Goal: Task Accomplishment & Management: Use online tool/utility

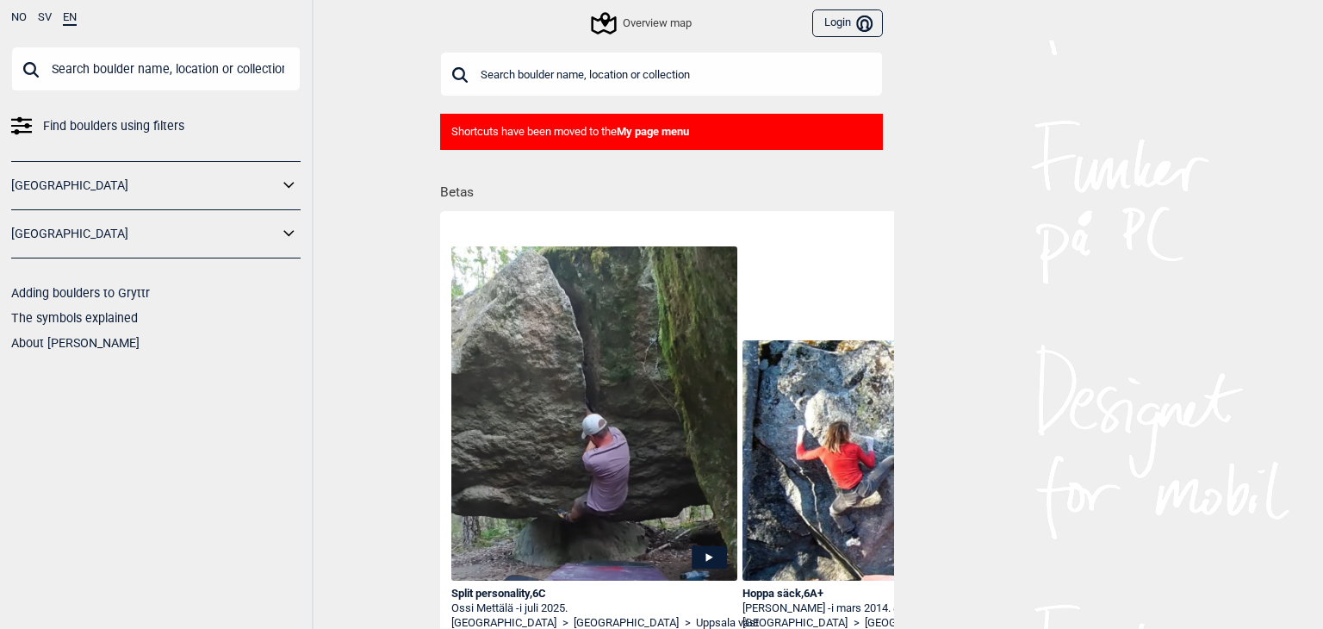
click at [657, 130] on b "My page menu" at bounding box center [653, 131] width 72 height 13
click at [845, 25] on button "Login Bruker" at bounding box center [848, 23] width 71 height 28
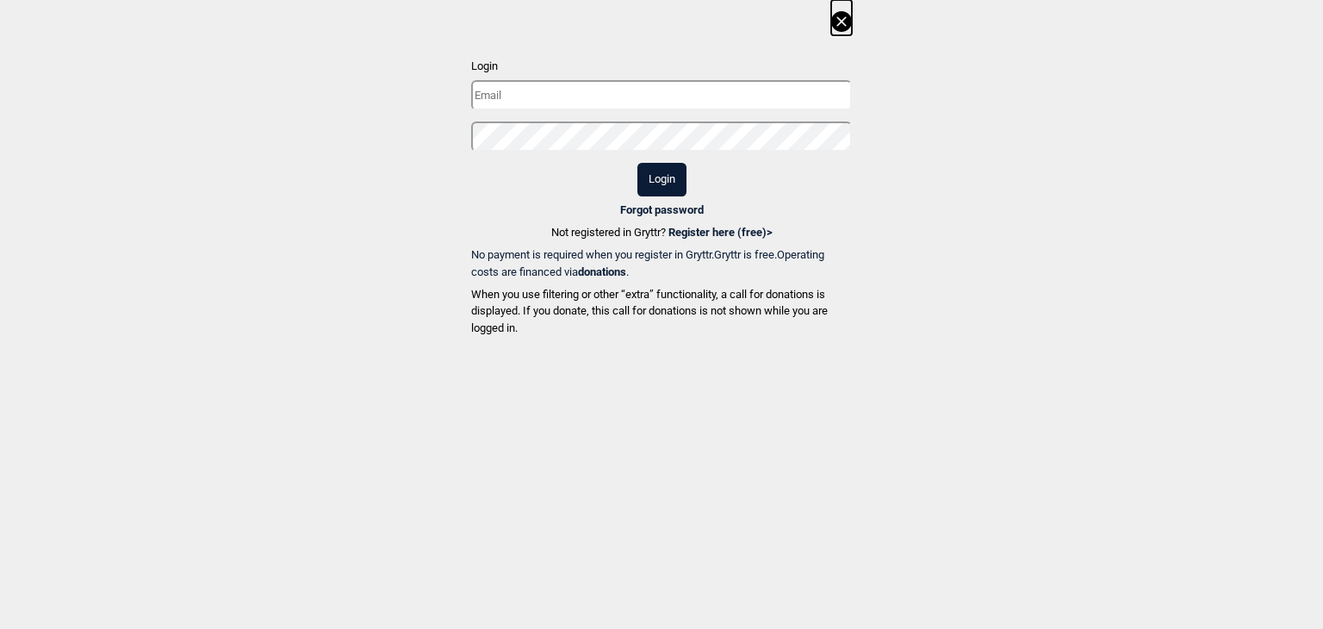
click at [611, 104] on input "text" at bounding box center [661, 95] width 381 height 30
type input "[EMAIL_ADDRESS][DOMAIN_NAME]"
click at [638, 163] on button "Login" at bounding box center [662, 180] width 49 height 34
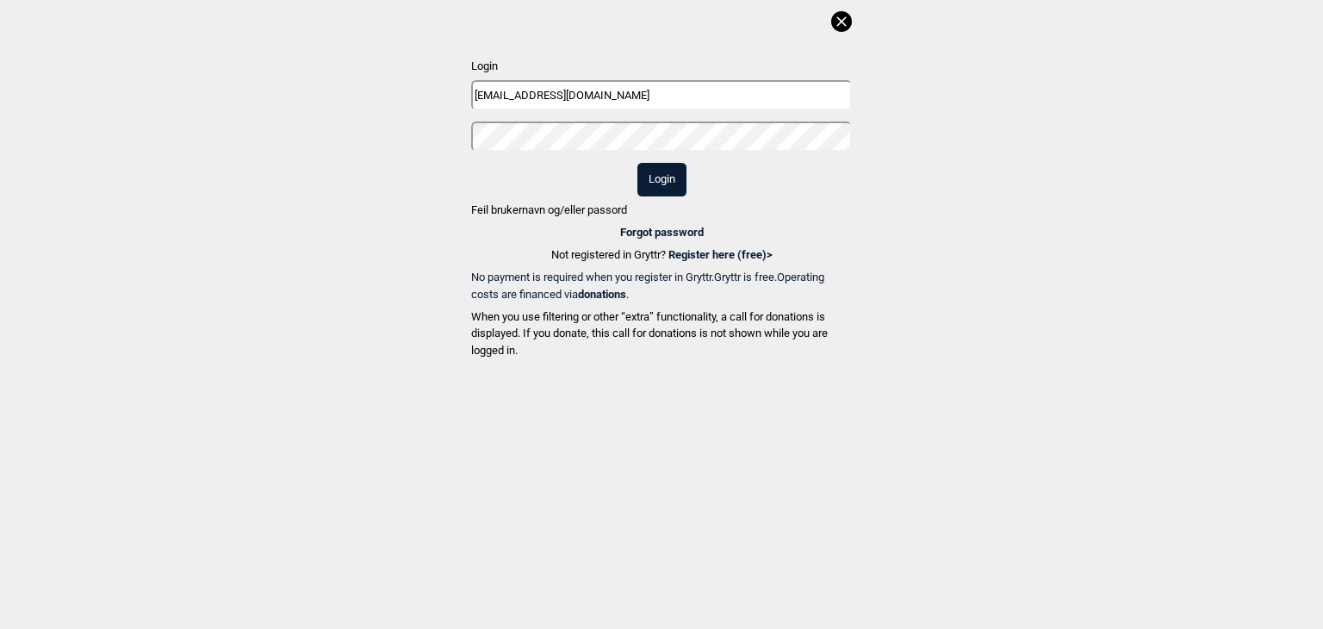
click at [835, 26] on icon at bounding box center [841, 21] width 21 height 21
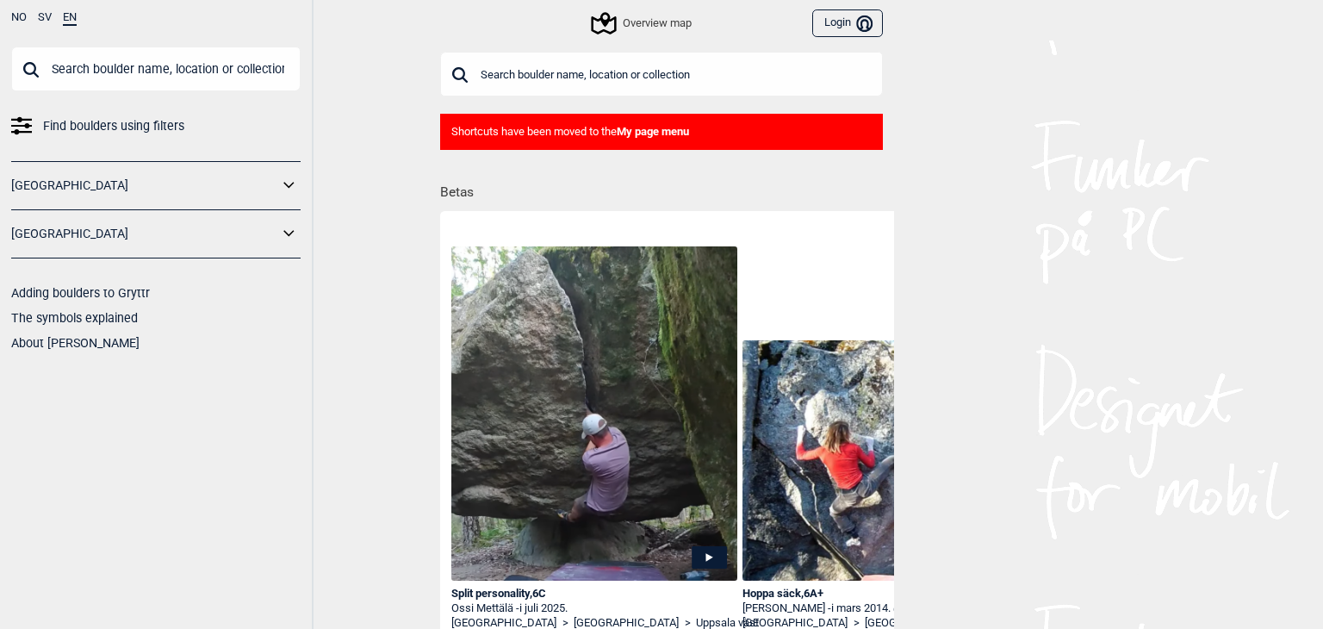
click at [132, 134] on span "Find boulders using filters" at bounding box center [113, 126] width 141 height 25
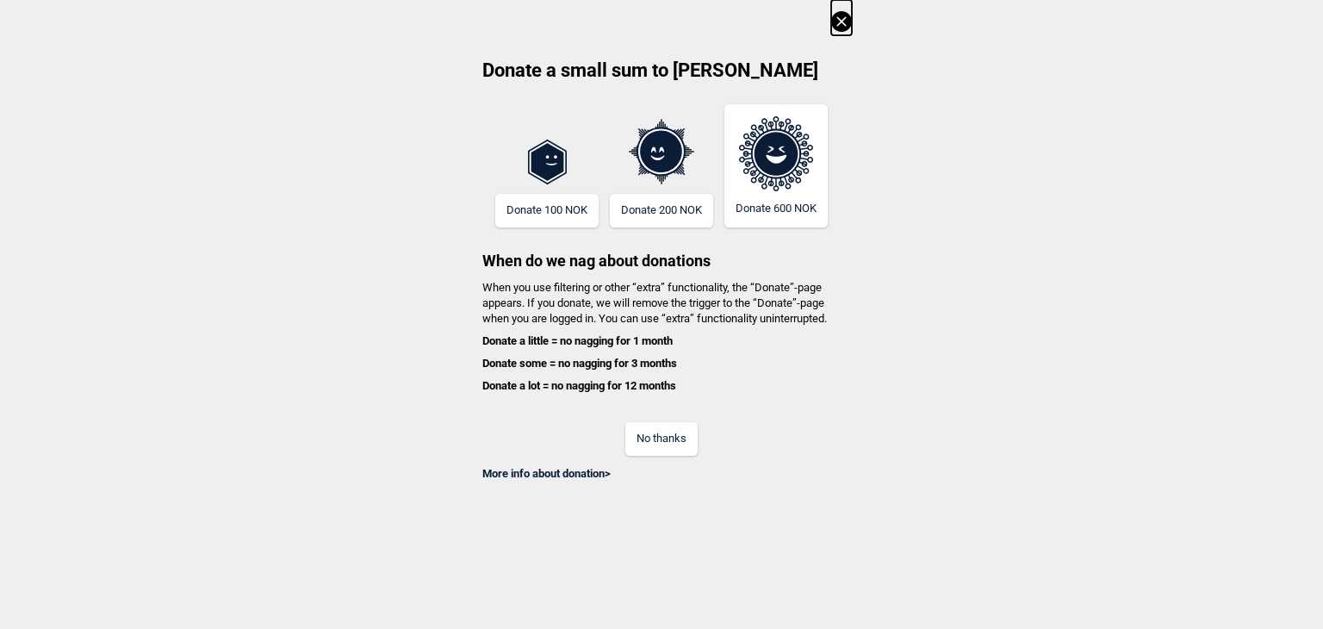
click at [852, 20] on div "Donate a small sum to Gryttr Donate 100 NOK Donate 200 NOK Donate 600 NOK When …" at bounding box center [661, 241] width 1323 height 482
click at [846, 21] on icon at bounding box center [841, 21] width 21 height 21
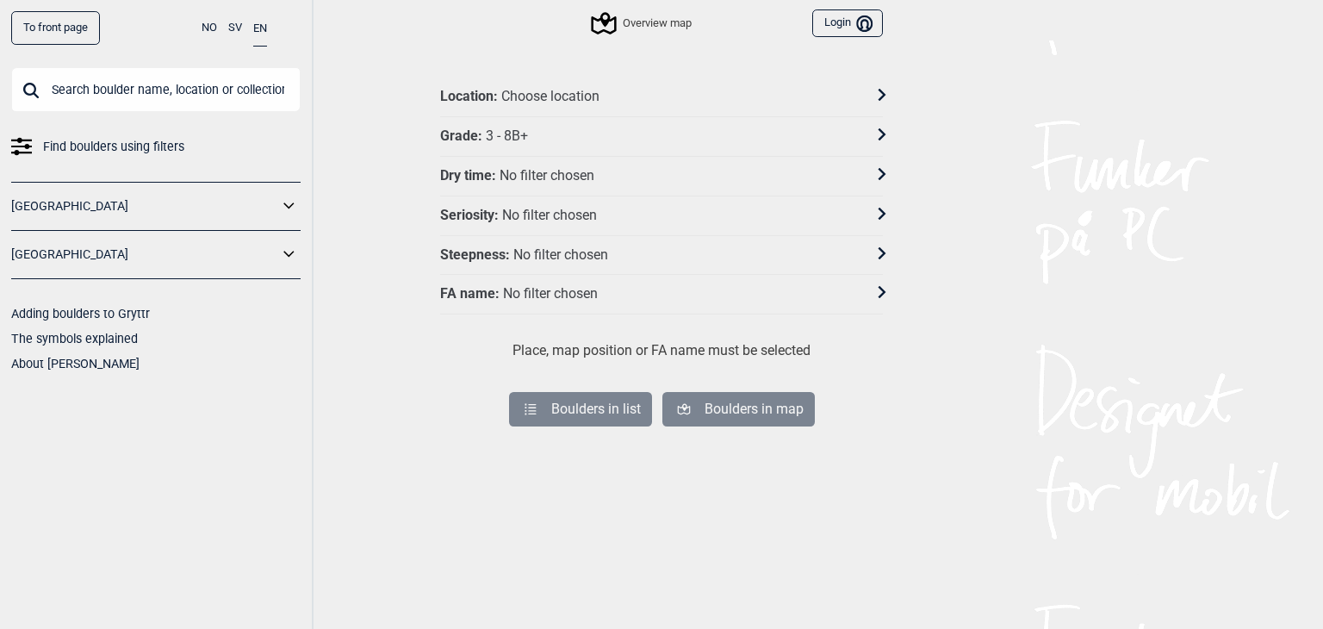
click at [32, 32] on link "To front page" at bounding box center [55, 28] width 89 height 34
